Goal: Task Accomplishment & Management: Complete application form

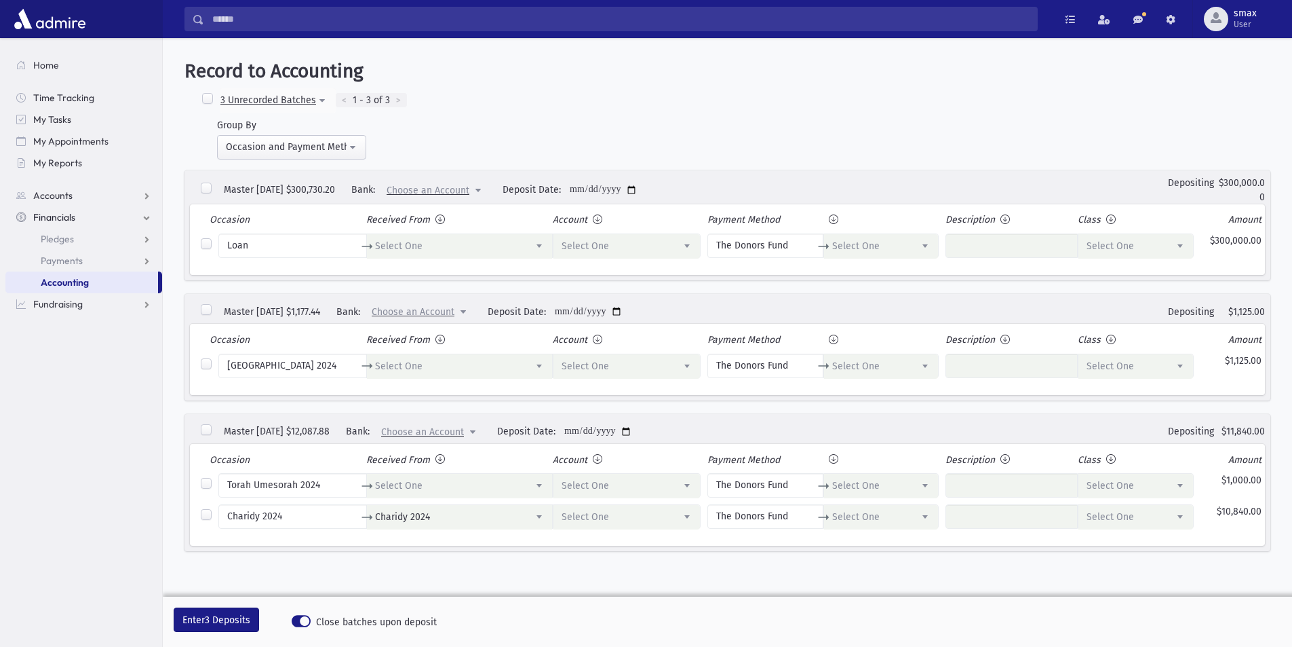
select select
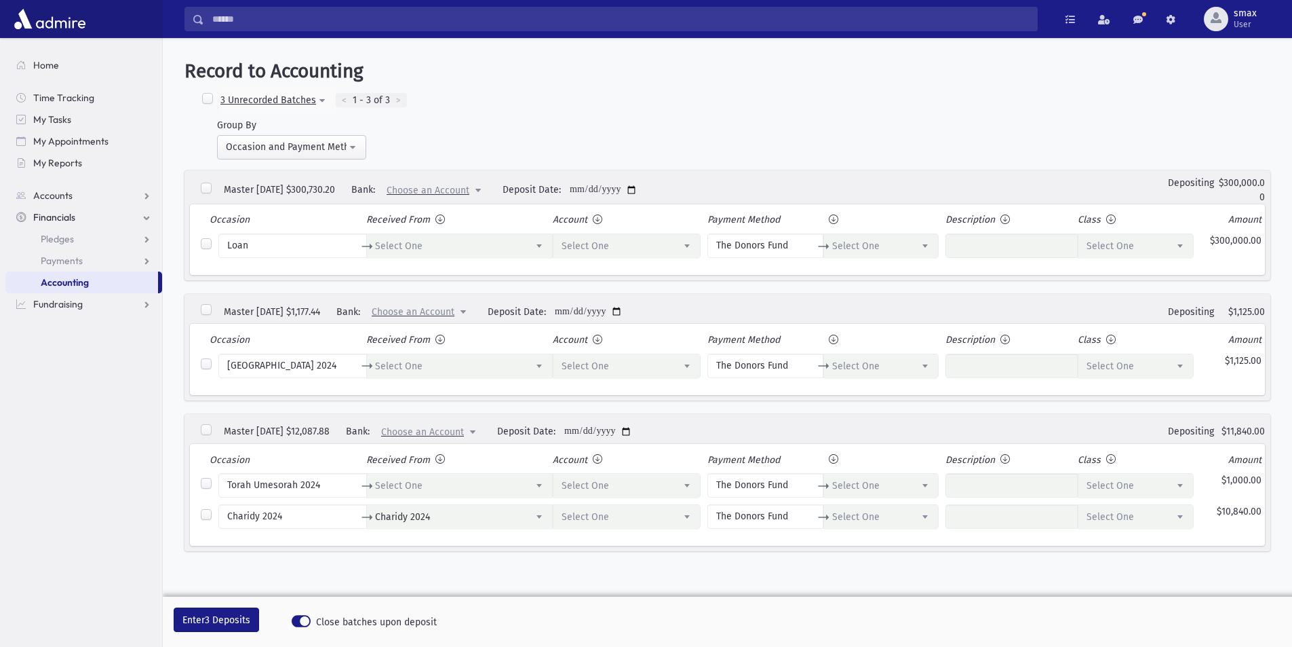
select select
select select "*****"
select select
